Goal: Find contact information: Find contact information

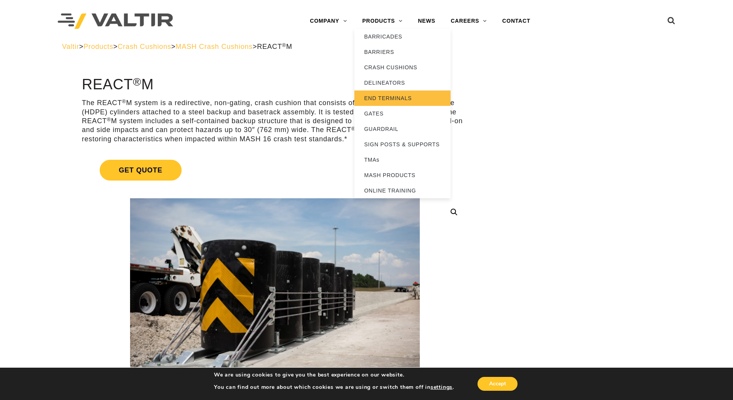
click at [382, 97] on link "END TERMINALS" at bounding box center [402, 97] width 96 height 15
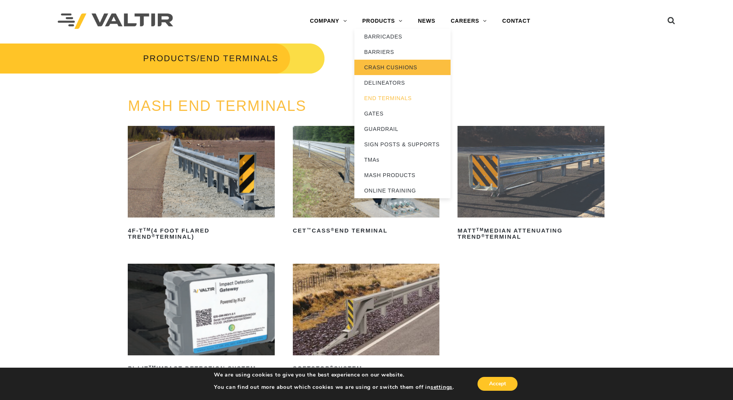
click at [381, 65] on link "CRASH CUSHIONS" at bounding box center [402, 67] width 96 height 15
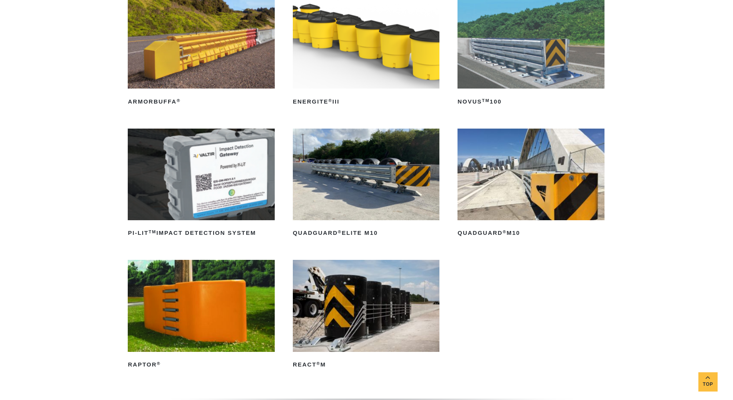
scroll to position [192, 0]
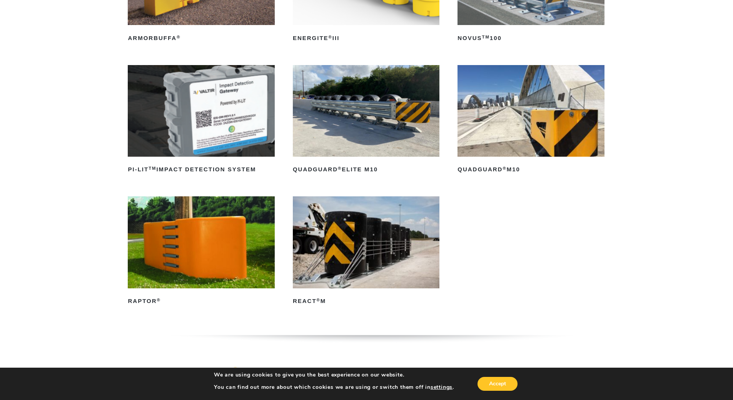
click at [364, 239] on img at bounding box center [366, 242] width 147 height 92
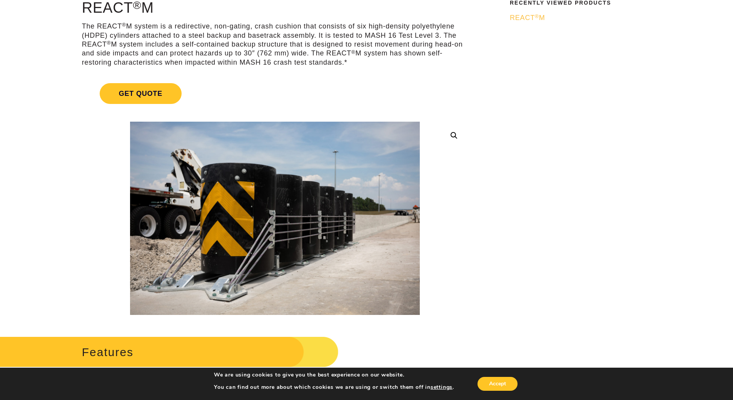
scroll to position [77, 0]
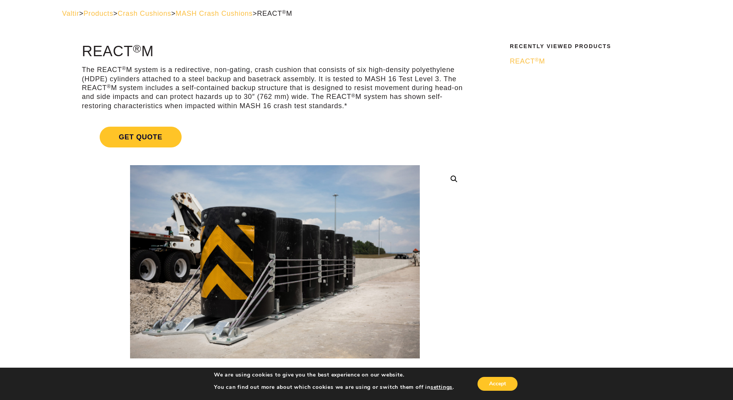
scroll to position [0, 0]
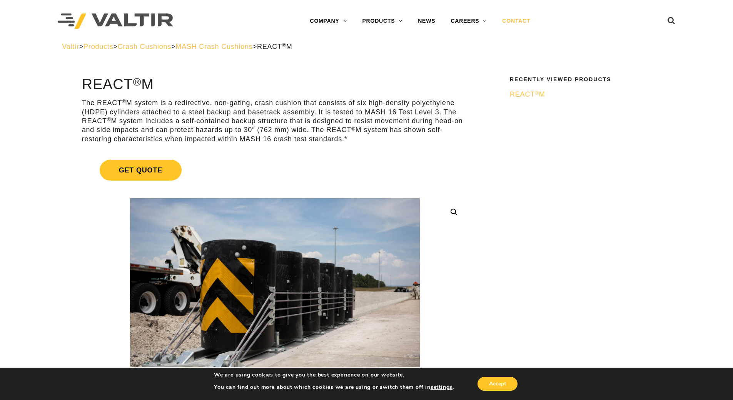
click at [508, 20] on link "CONTACT" at bounding box center [516, 20] width 43 height 15
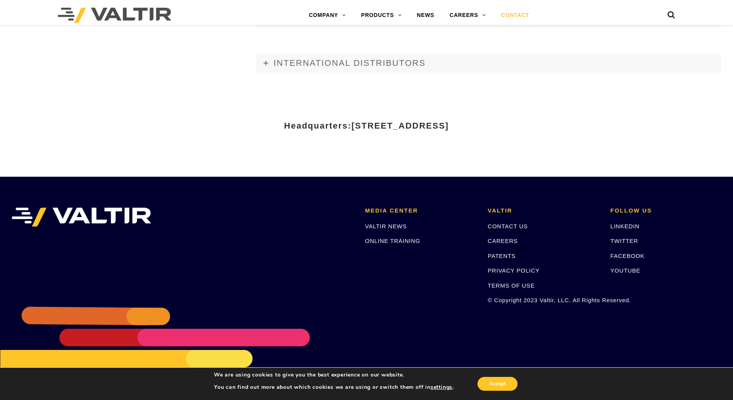
scroll to position [1023, 0]
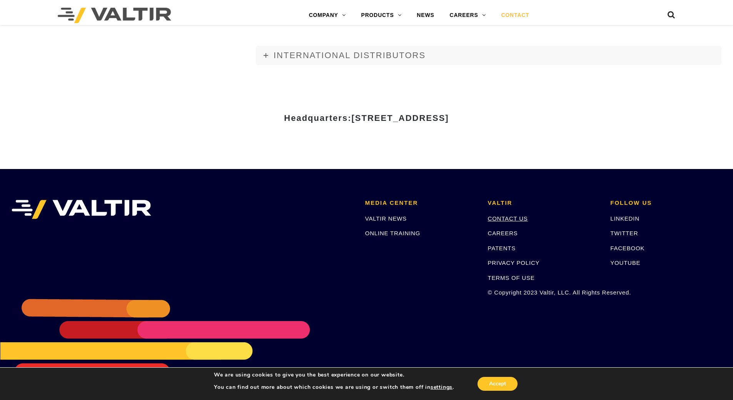
click at [503, 220] on link "CONTACT US" at bounding box center [508, 218] width 40 height 7
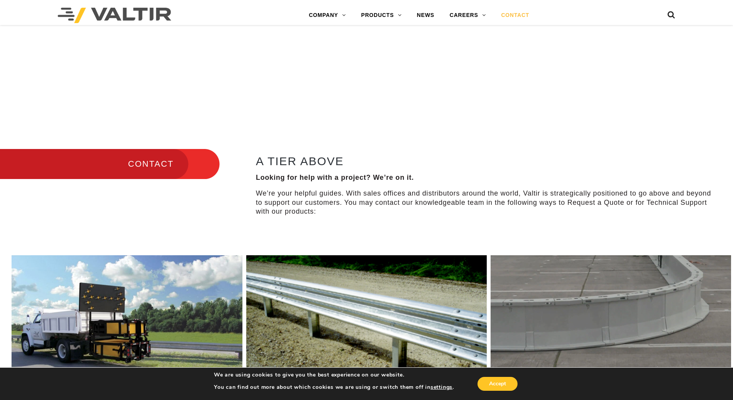
scroll to position [269, 0]
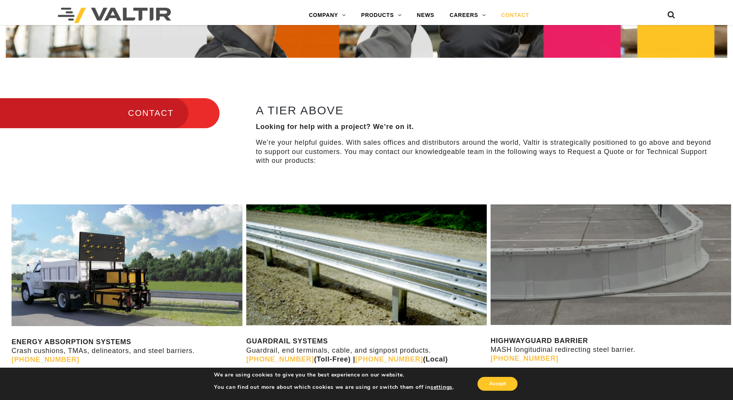
click at [143, 115] on h3 "CONTACT" at bounding box center [110, 113] width 220 height 32
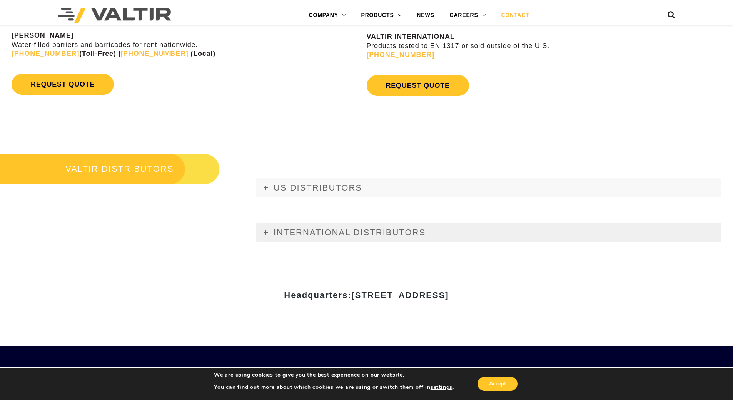
scroll to position [885, 0]
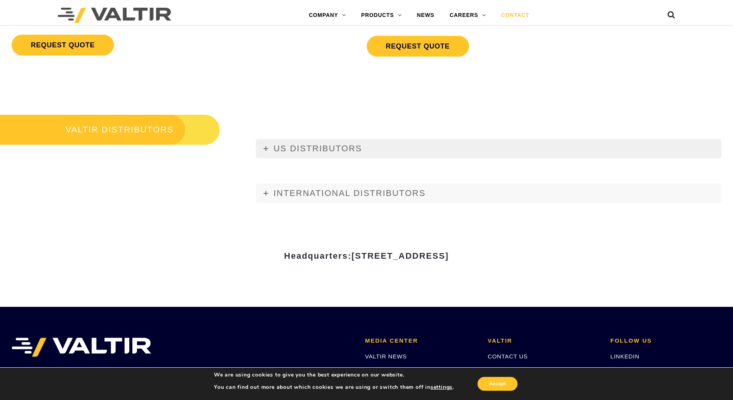
click at [268, 148] on icon at bounding box center [266, 148] width 5 height 5
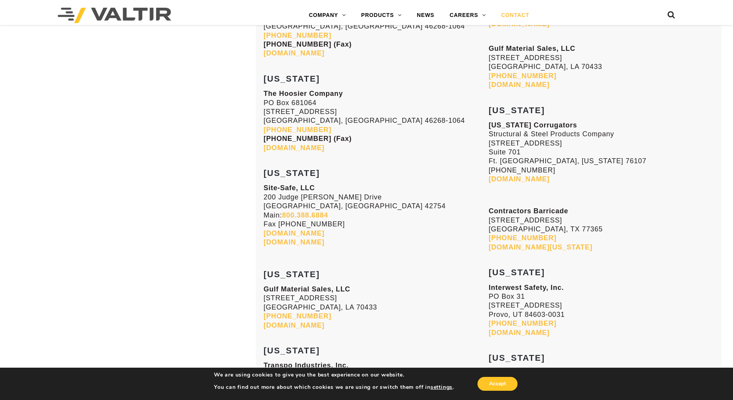
scroll to position [2501, 0]
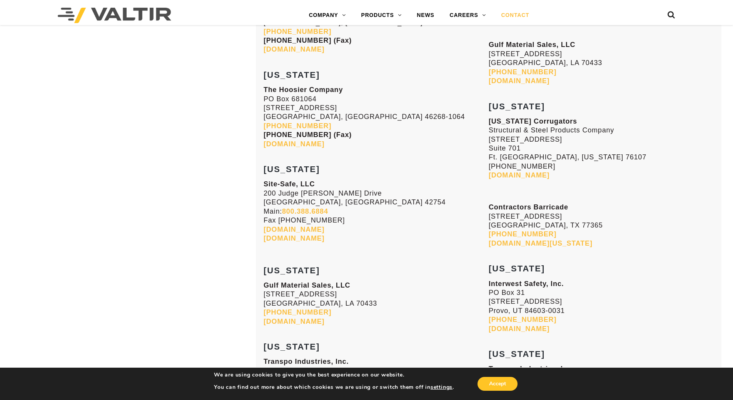
click at [499, 175] on link "[DOMAIN_NAME]" at bounding box center [519, 175] width 61 height 8
